Goal: Task Accomplishment & Management: Use online tool/utility

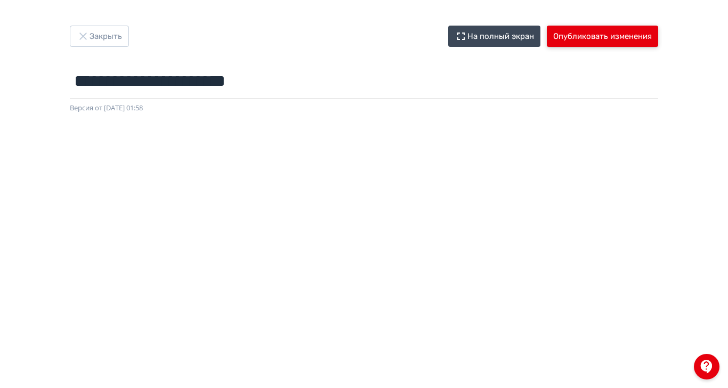
click at [656, 32] on button "Опубликовать изменения" at bounding box center [602, 36] width 111 height 21
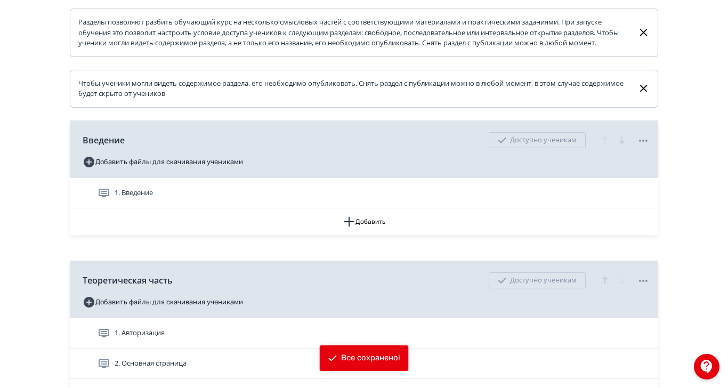
scroll to position [377, 0]
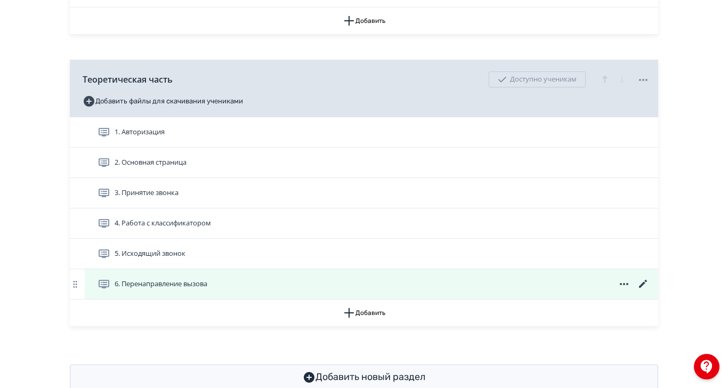
click at [207, 289] on span "6. Перенаправление вызова" at bounding box center [161, 284] width 93 height 11
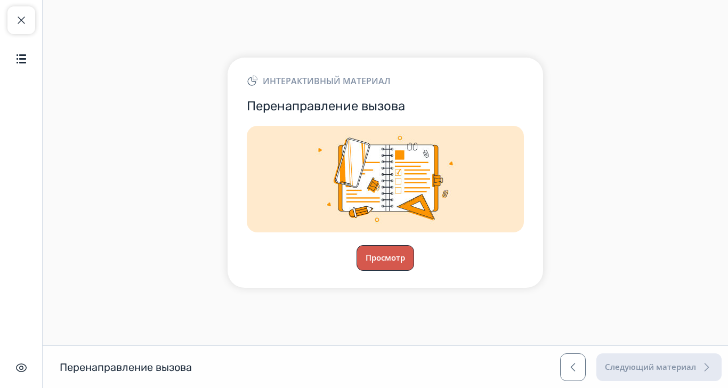
click at [414, 271] on button "Просмотр" at bounding box center [385, 258] width 58 height 26
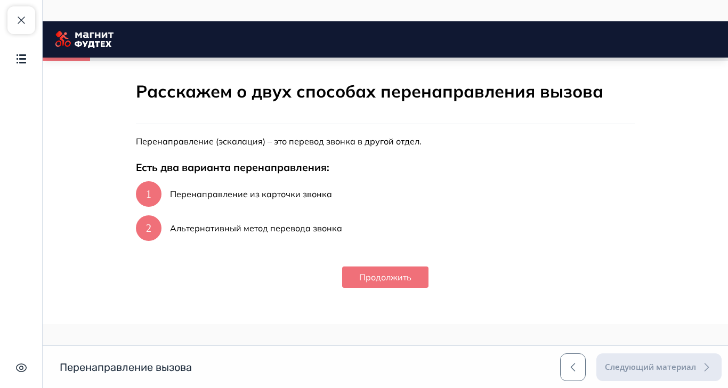
scroll to position [187, 0]
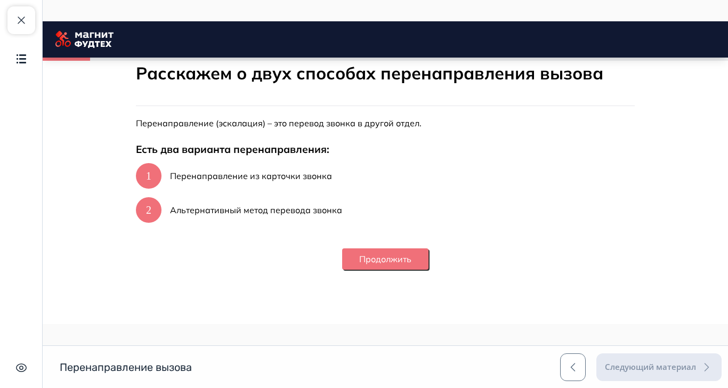
click at [428, 266] on button "Продолжить" at bounding box center [385, 258] width 86 height 21
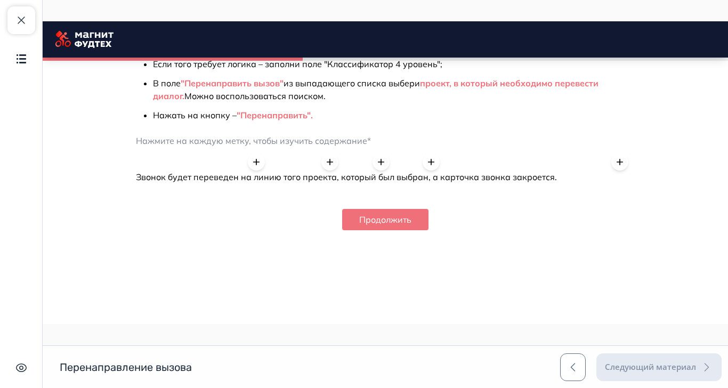
scroll to position [1059, 0]
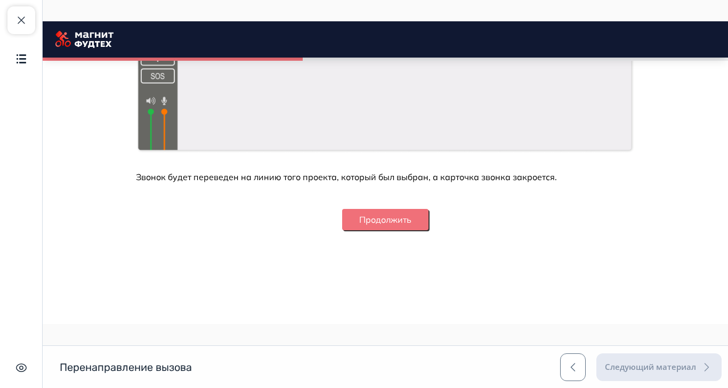
click at [428, 230] on button "Продолжить" at bounding box center [385, 219] width 86 height 21
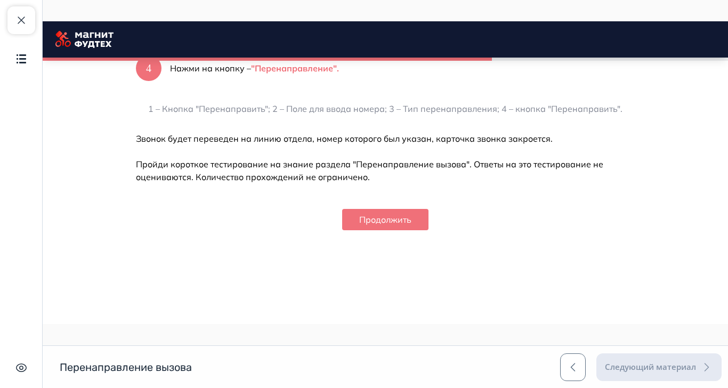
scroll to position [1764, 0]
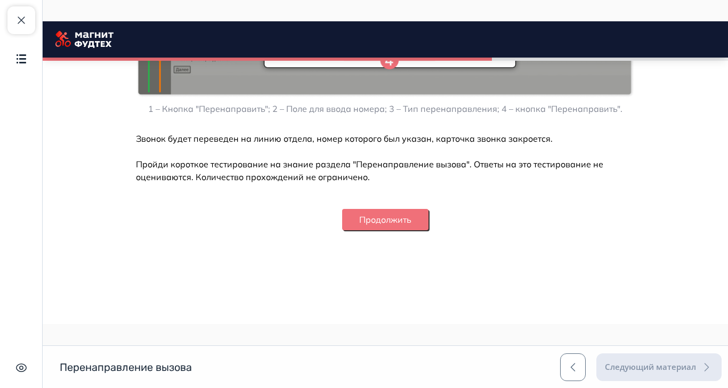
click at [428, 230] on button "Продолжить" at bounding box center [385, 219] width 86 height 21
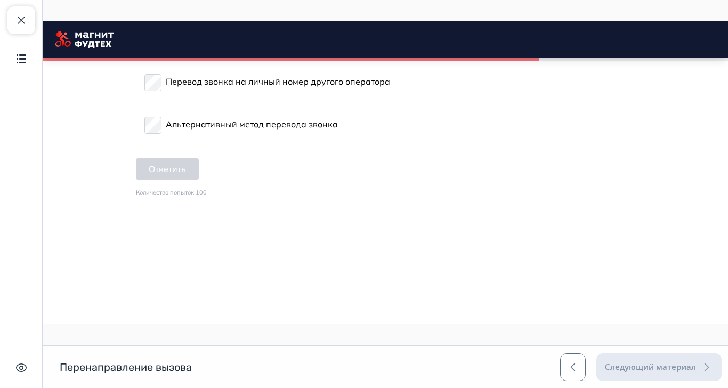
scroll to position [1924, 0]
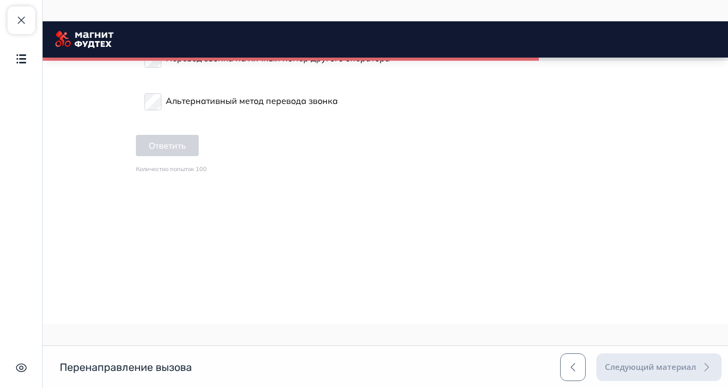
click at [310, 22] on p "Перенаправление из карточки звонка" at bounding box center [247, 15] width 162 height 13
click at [284, 107] on p "Альтернативный метод перевода звонка" at bounding box center [252, 100] width 172 height 13
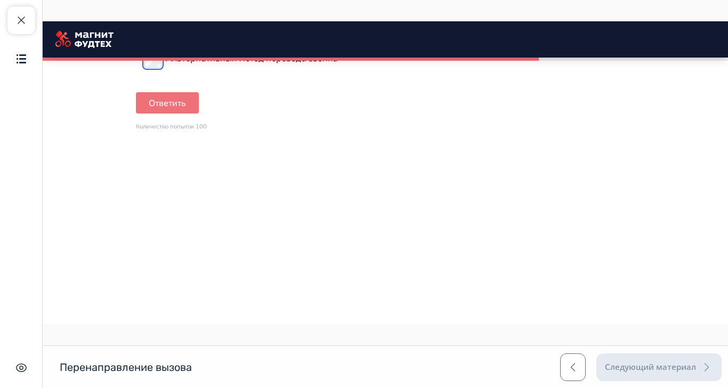
scroll to position [1991, 0]
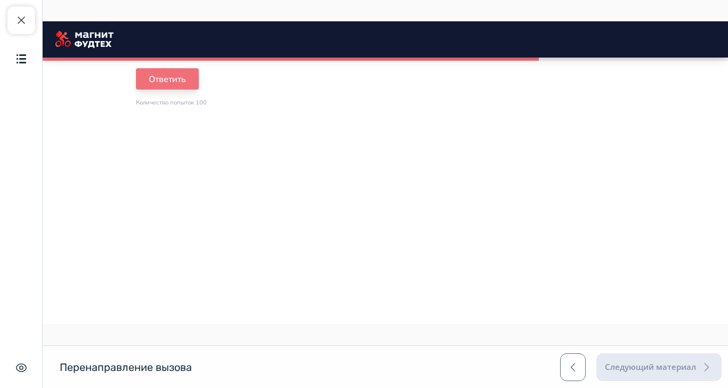
click at [199, 90] on button "Ответить" at bounding box center [167, 78] width 63 height 21
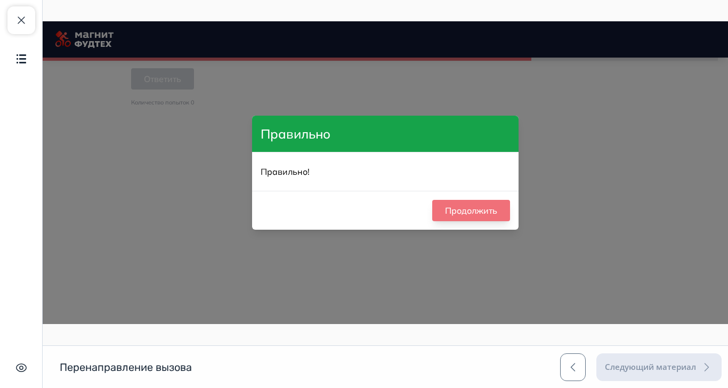
click at [510, 221] on button "Продолжить" at bounding box center [471, 210] width 78 height 21
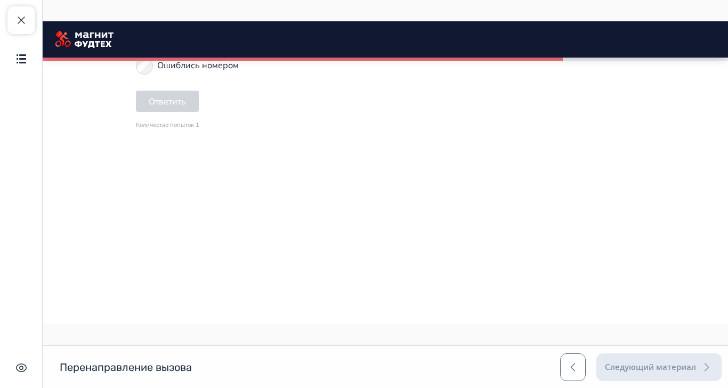
scroll to position [2191, 0]
click at [230, 35] on p "Перевод диалога" at bounding box center [193, 28] width 73 height 13
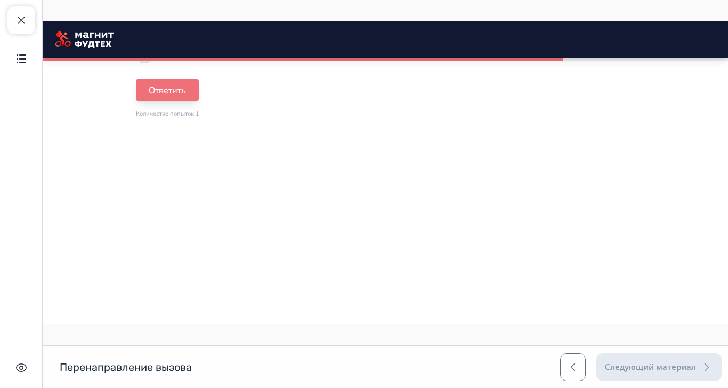
click at [199, 101] on button "Ответить" at bounding box center [167, 89] width 63 height 21
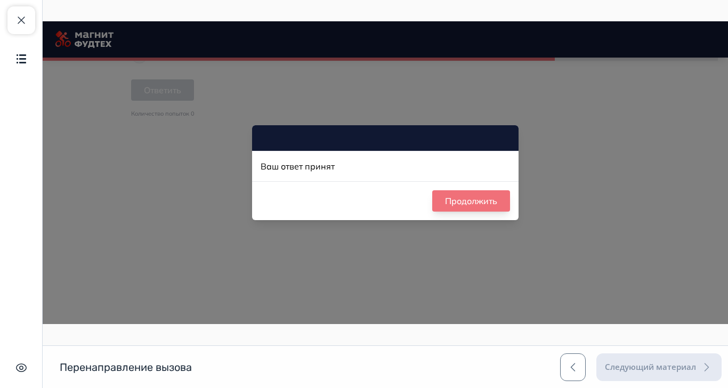
click at [510, 212] on button "Продолжить" at bounding box center [471, 200] width 78 height 21
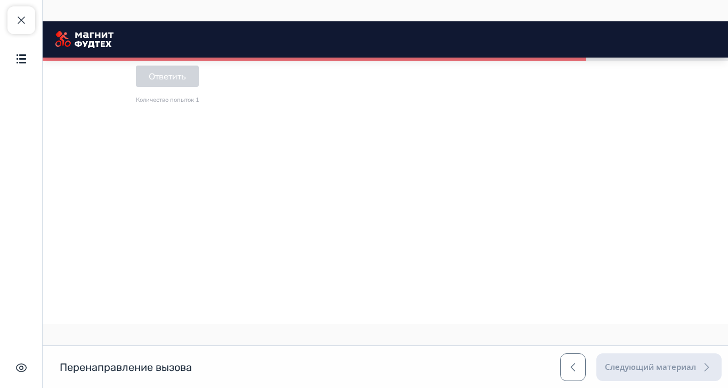
scroll to position [2390, 0]
click at [199, 87] on button "Ответить" at bounding box center [167, 76] width 63 height 21
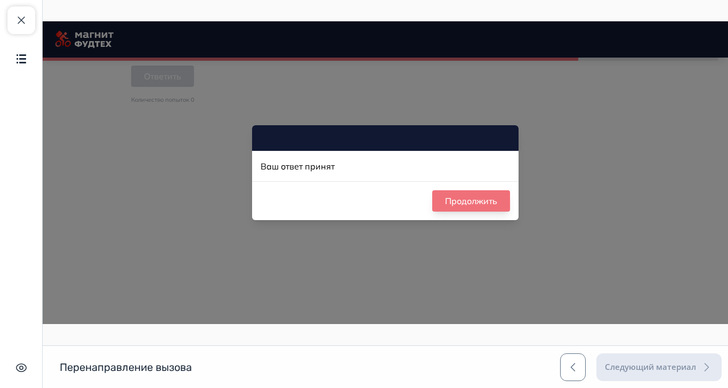
click at [510, 212] on button "Продолжить" at bounding box center [471, 200] width 78 height 21
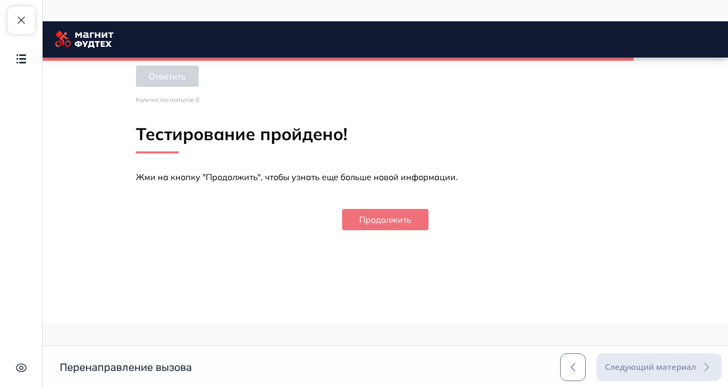
scroll to position [2554, 0]
click at [428, 230] on button "Продолжить" at bounding box center [385, 219] width 86 height 21
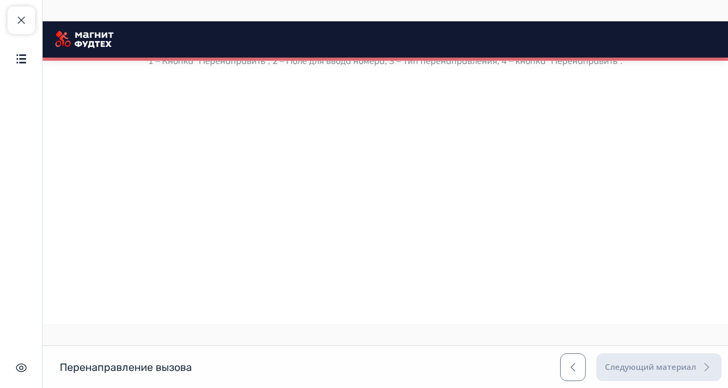
scroll to position [1490, 0]
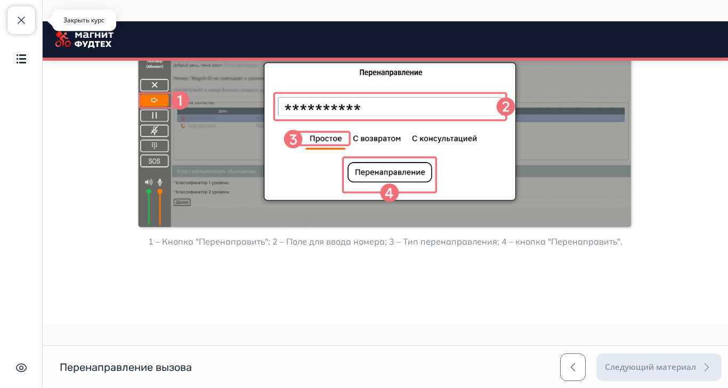
click at [26, 14] on span "button" at bounding box center [21, 20] width 13 height 13
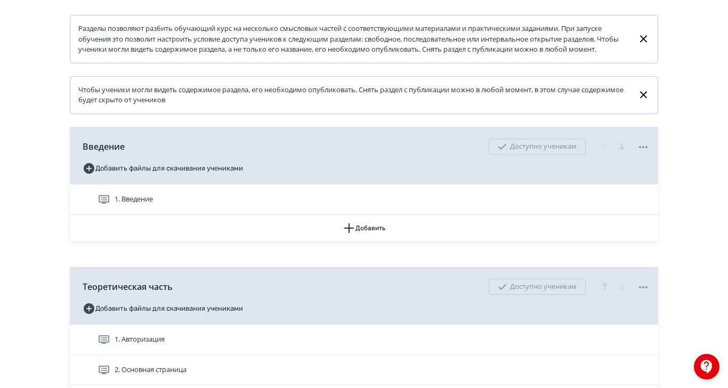
scroll to position [377, 0]
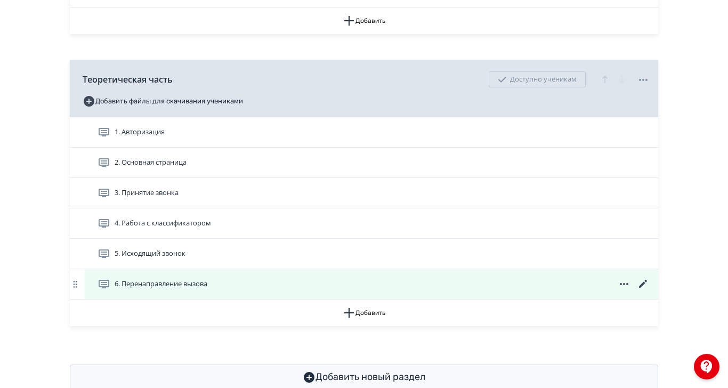
click at [647, 288] on icon at bounding box center [643, 284] width 8 height 8
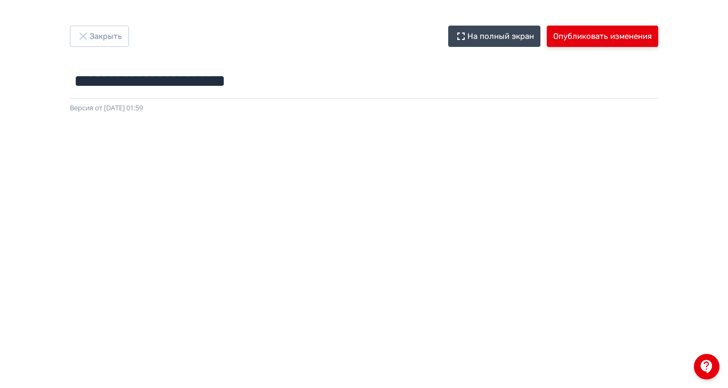
click at [658, 38] on button "Опубликовать изменения" at bounding box center [602, 36] width 111 height 21
